Goal: Task Accomplishment & Management: Manage account settings

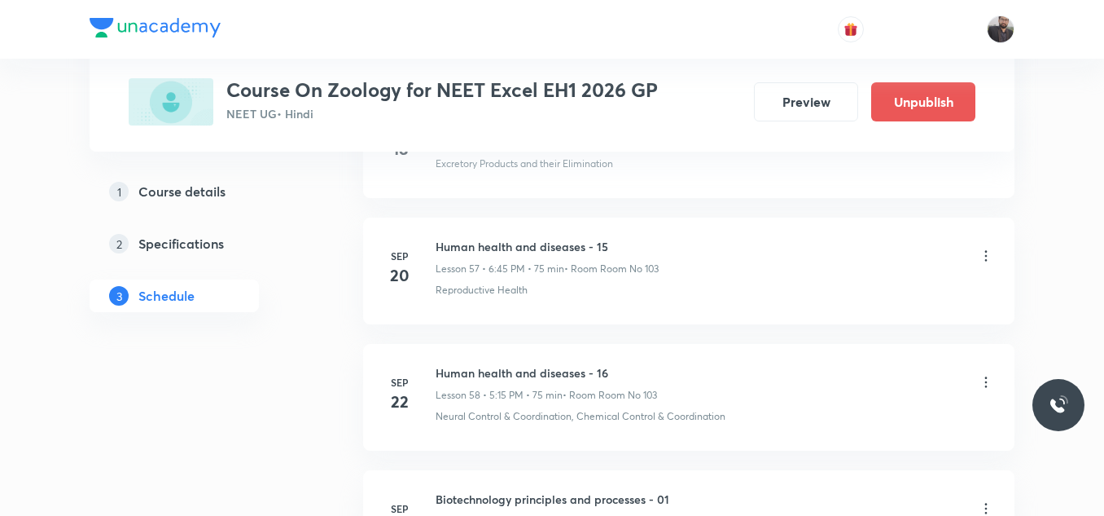
scroll to position [8743, 0]
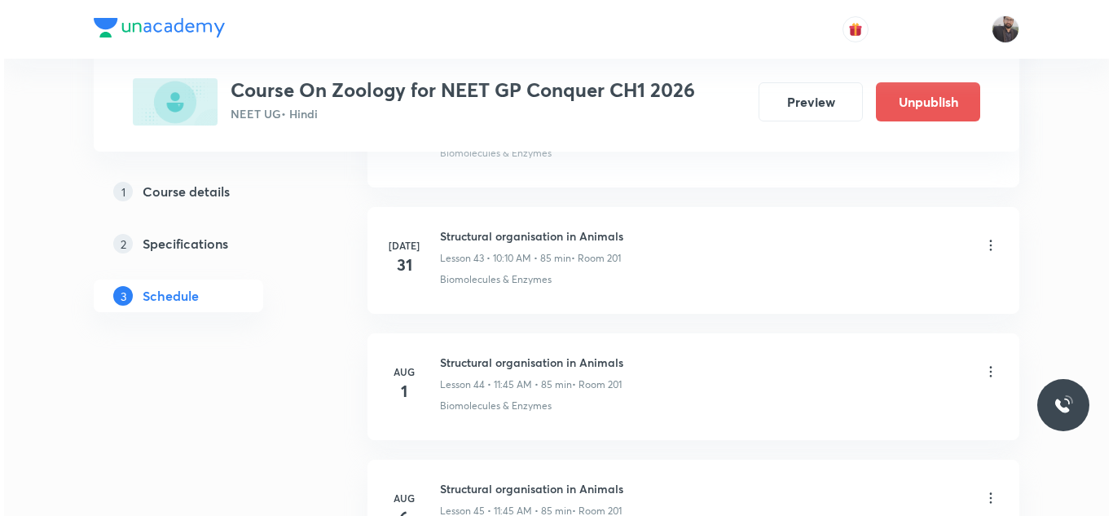
scroll to position [10385, 0]
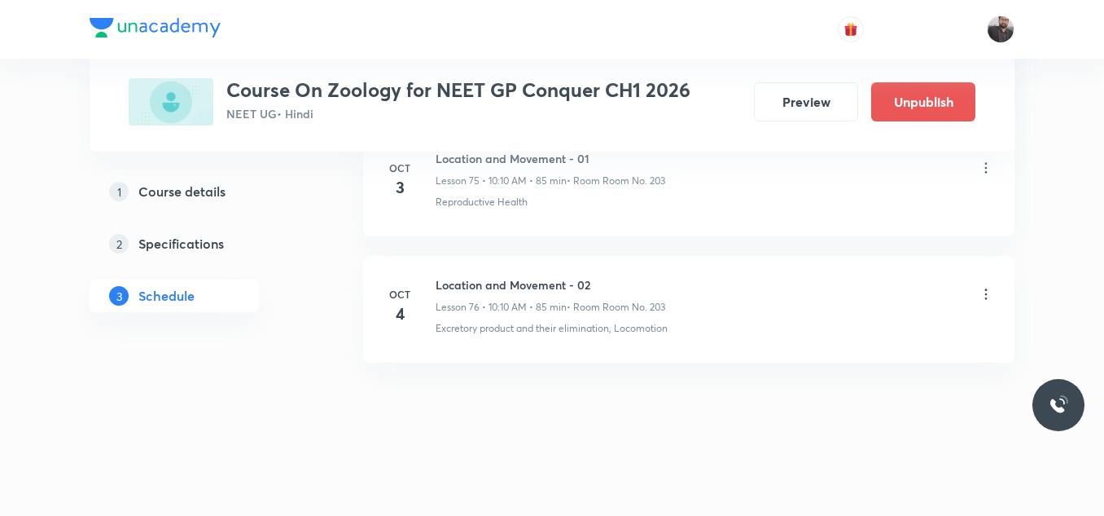
click at [988, 294] on icon at bounding box center [986, 294] width 16 height 16
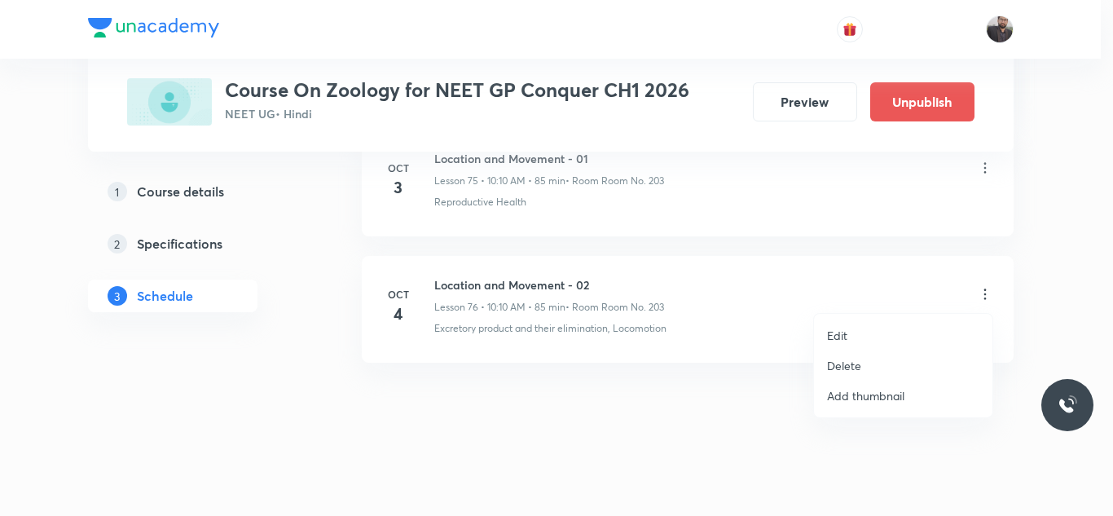
click at [859, 336] on li "Edit" at bounding box center [903, 335] width 178 height 30
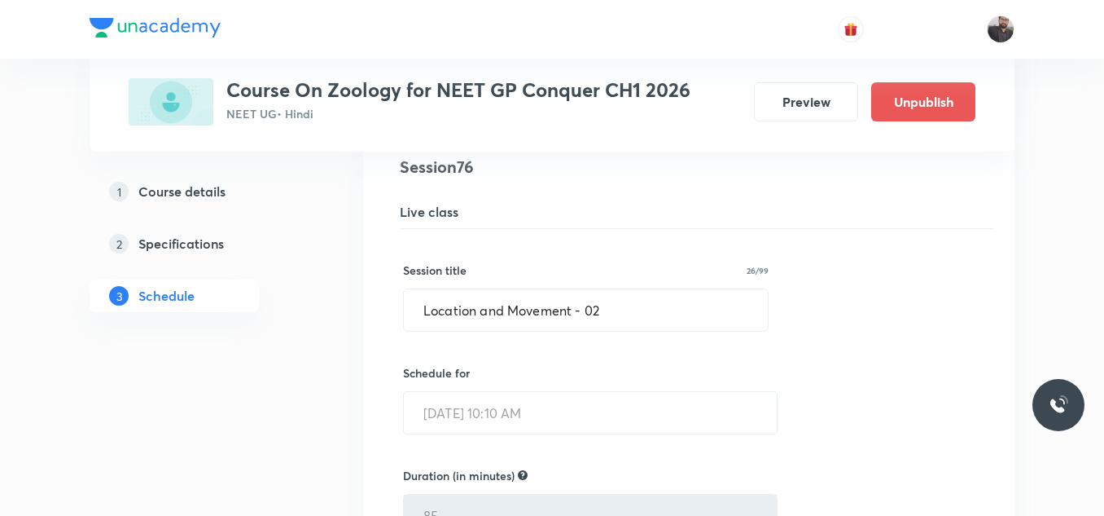
scroll to position [9665, 0]
drag, startPoint x: 476, startPoint y: 313, endPoint x: 419, endPoint y: 311, distance: 57.0
click at [419, 311] on input "Location and Movement - 02" at bounding box center [586, 311] width 364 height 42
paste input "LOCOMOTION"
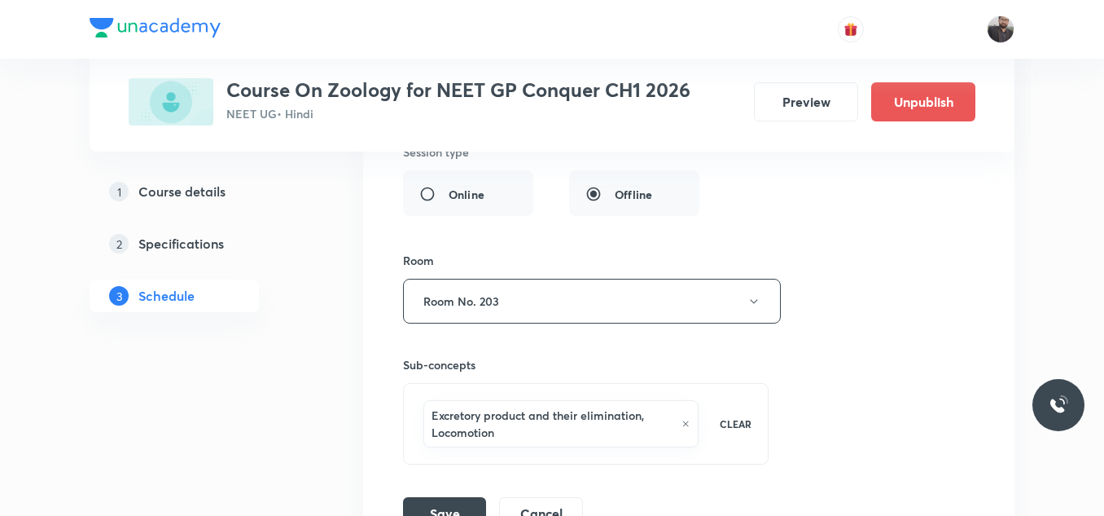
scroll to position [10095, 0]
type input "LOCOMOTION and Movement - 02"
click at [444, 497] on button "Save" at bounding box center [444, 509] width 83 height 33
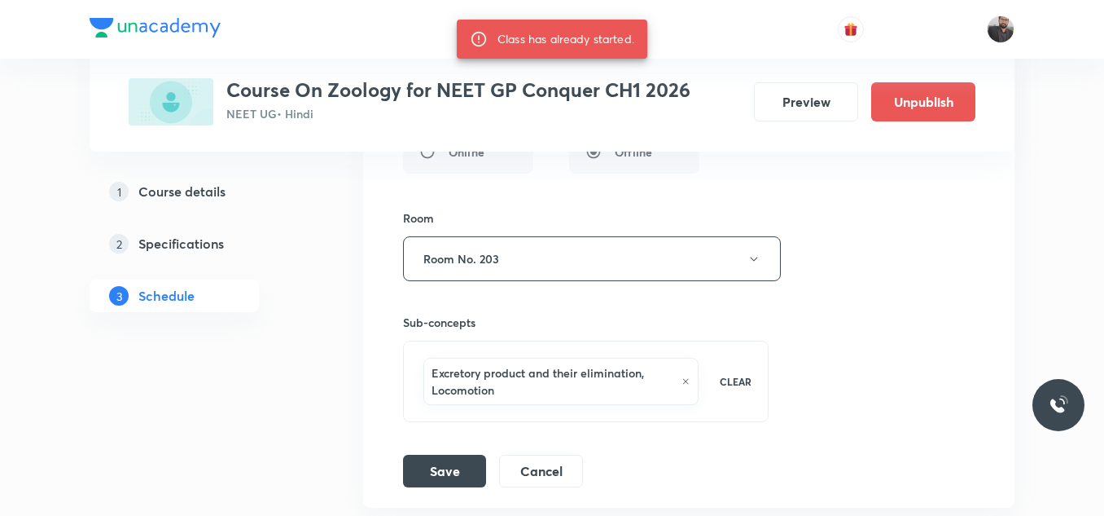
scroll to position [10146, 0]
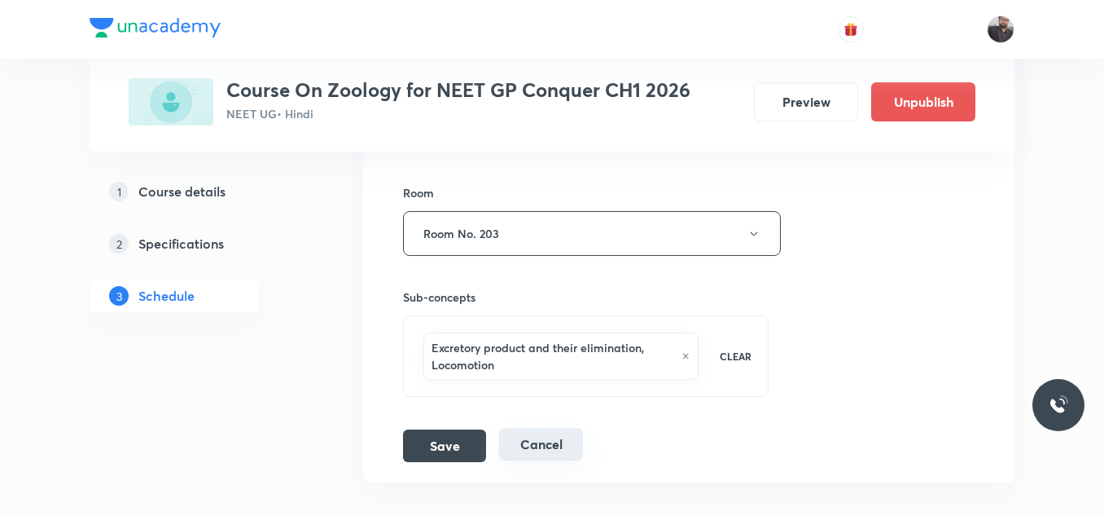
click at [546, 448] on button "Cancel" at bounding box center [541, 444] width 84 height 33
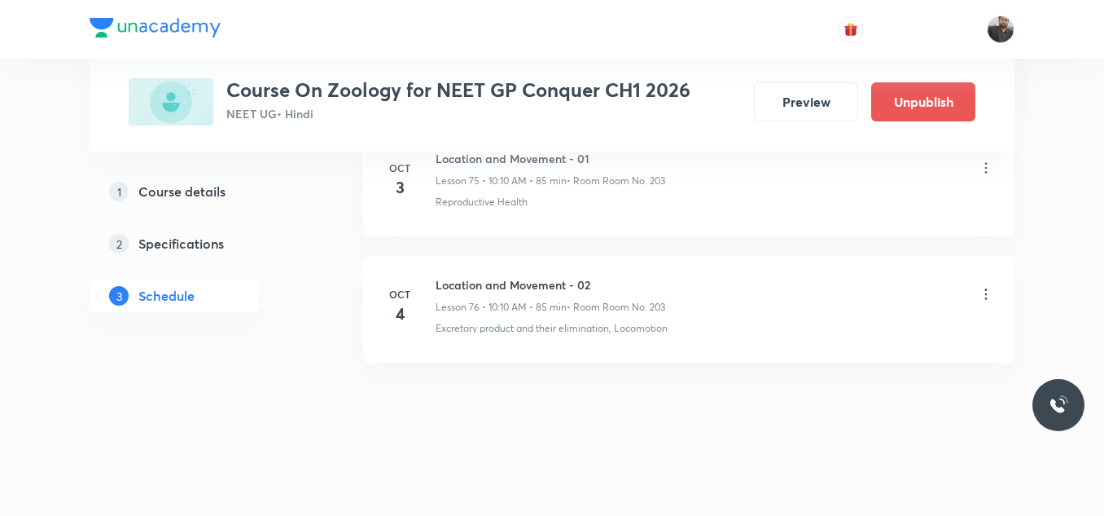
scroll to position [9636, 0]
